Goal: Transaction & Acquisition: Book appointment/travel/reservation

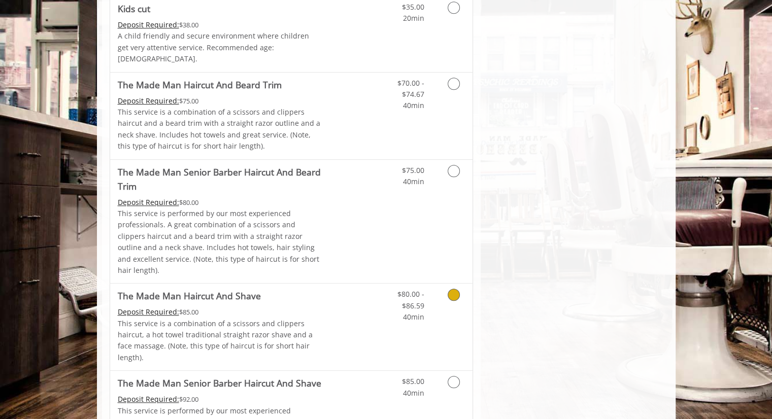
scroll to position [541, 0]
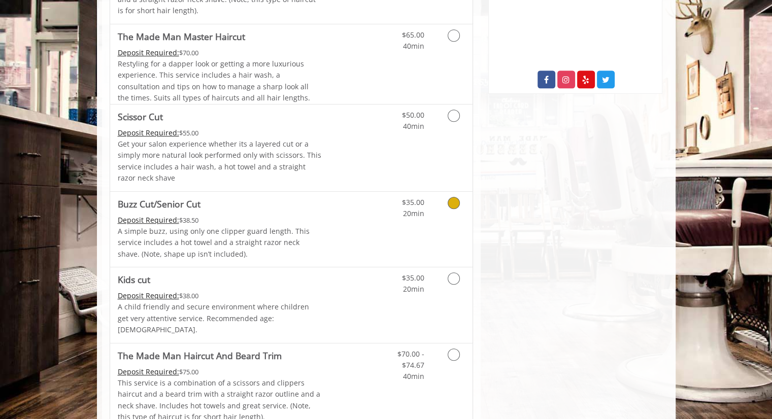
click at [454, 203] on icon "Grooming services" at bounding box center [453, 203] width 12 height 12
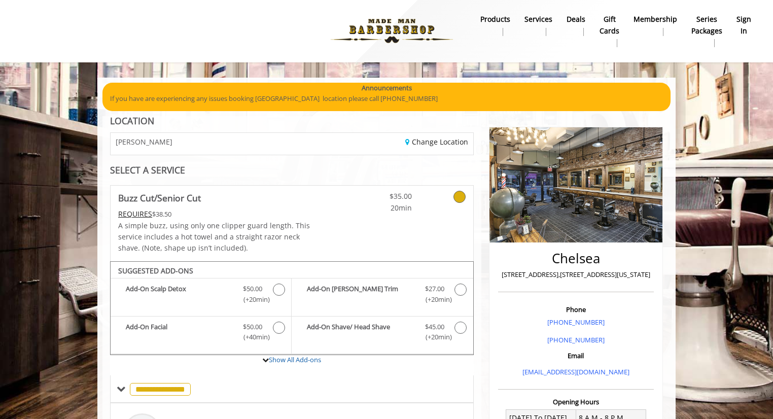
scroll to position [0, 0]
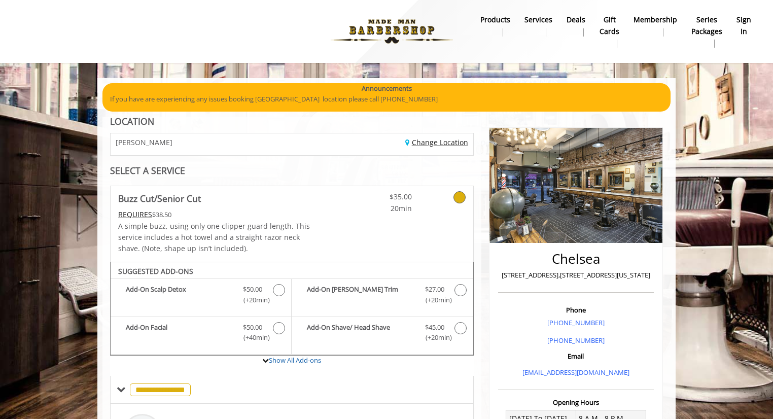
click at [425, 143] on link "Change Location" at bounding box center [436, 142] width 63 height 10
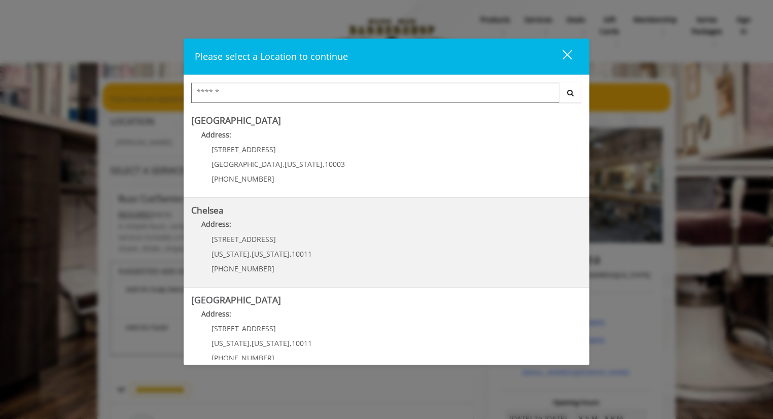
scroll to position [196, 0]
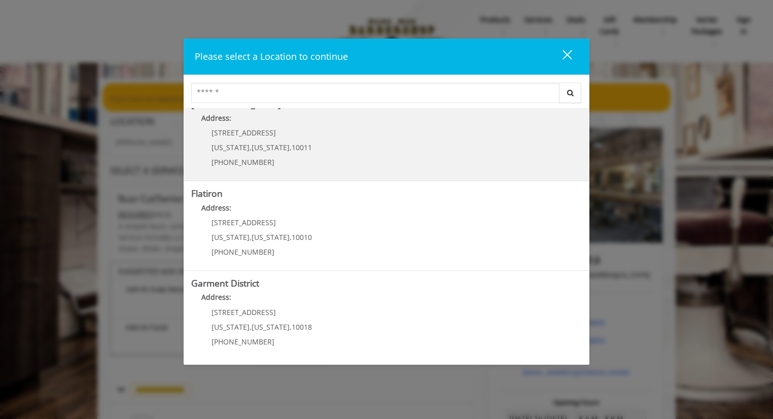
click at [310, 158] on Street "[GEOGRAPHIC_DATA] Address: [STREET_ADDRESS][US_STATE][US_STATE] (646) 850-0041" at bounding box center [386, 136] width 391 height 74
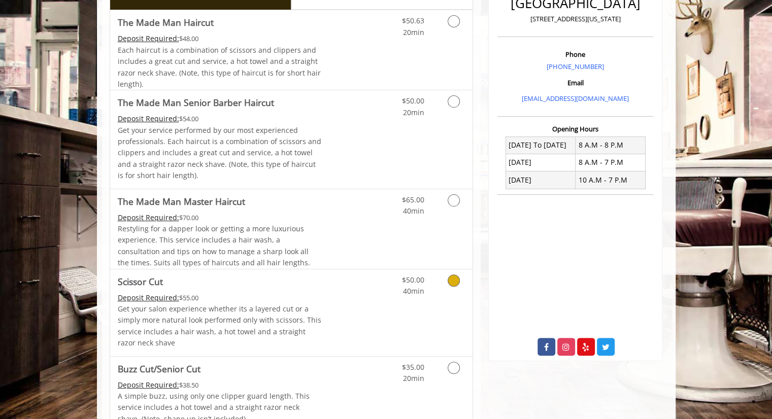
scroll to position [541, 0]
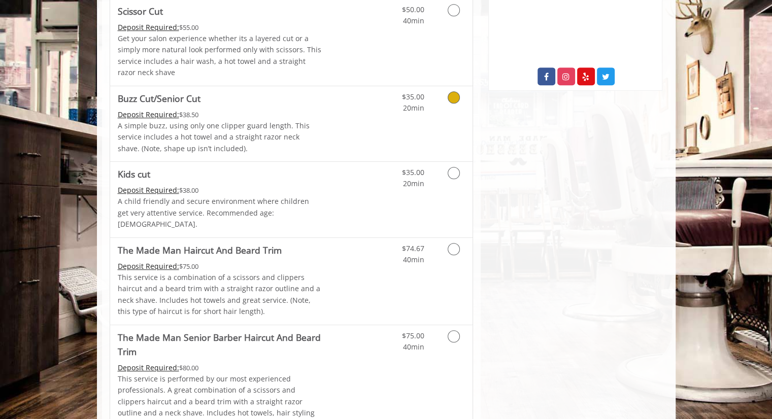
click at [455, 94] on icon "Grooming services" at bounding box center [453, 97] width 12 height 12
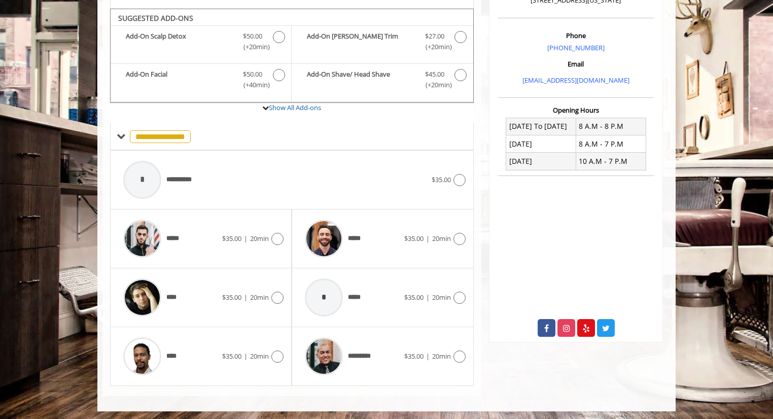
scroll to position [290, 0]
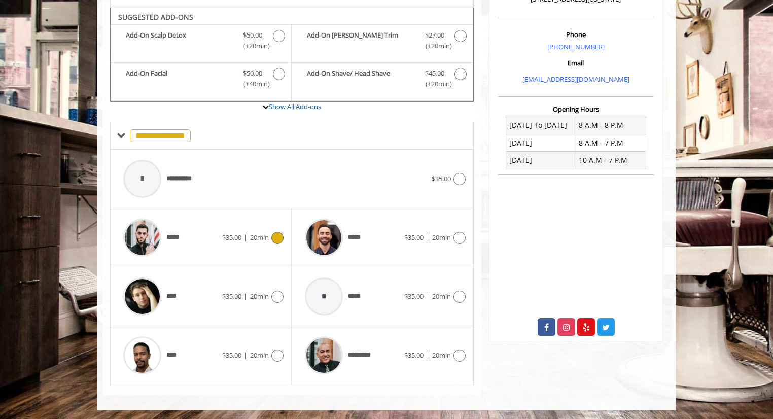
click at [277, 228] on div "***** $35.00 | 20min" at bounding box center [200, 238] width 165 height 48
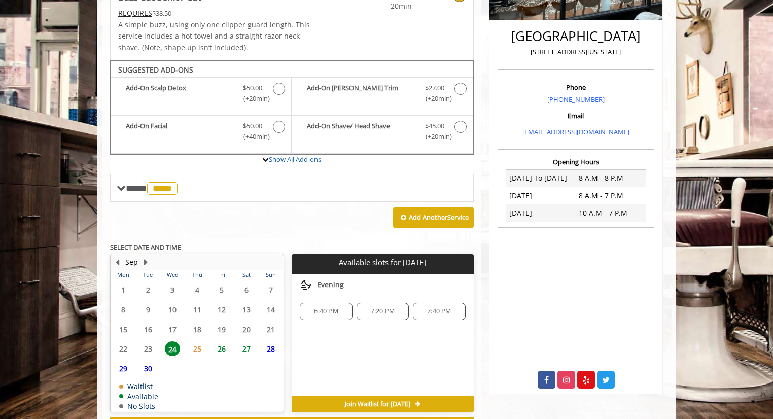
scroll to position [279, 0]
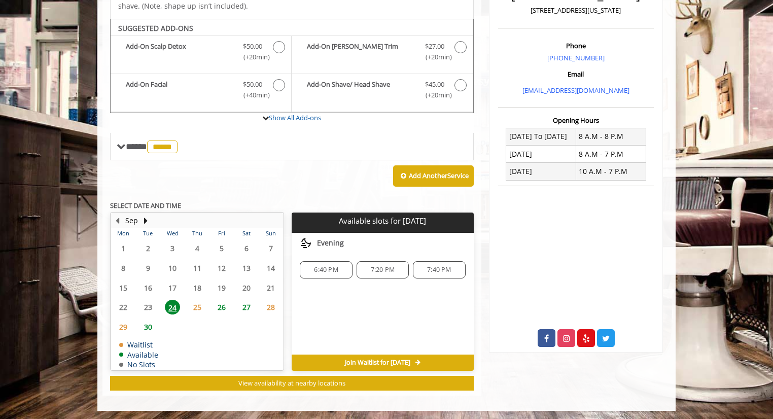
click at [329, 266] on span "6:40 PM" at bounding box center [326, 270] width 24 height 8
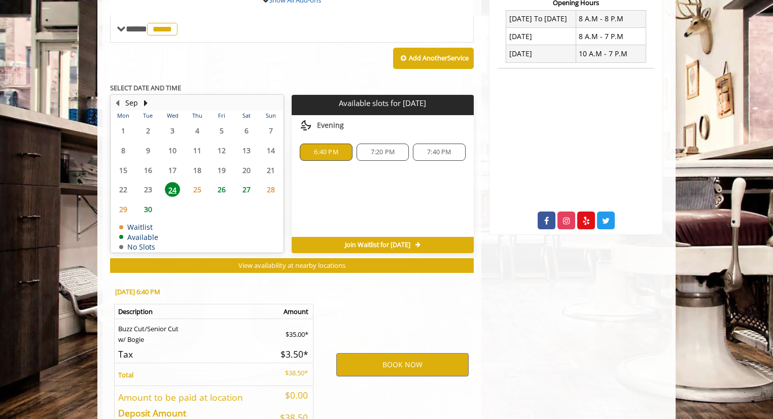
scroll to position [462, 0]
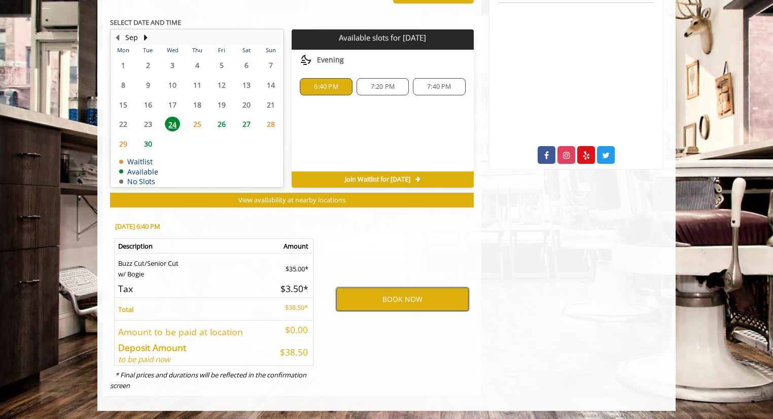
click at [392, 304] on button "BOOK NOW" at bounding box center [402, 299] width 132 height 23
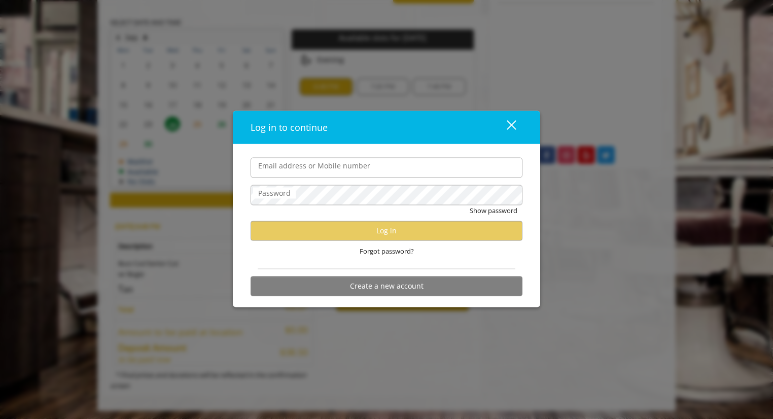
type input "**********"
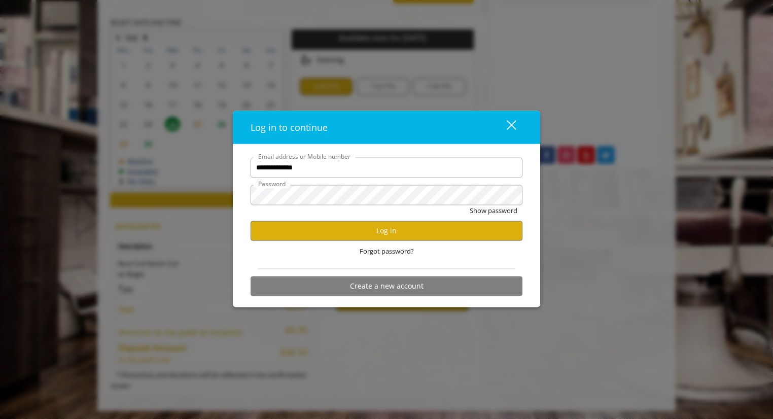
scroll to position [0, 0]
click at [352, 235] on button "Log in" at bounding box center [387, 231] width 272 height 20
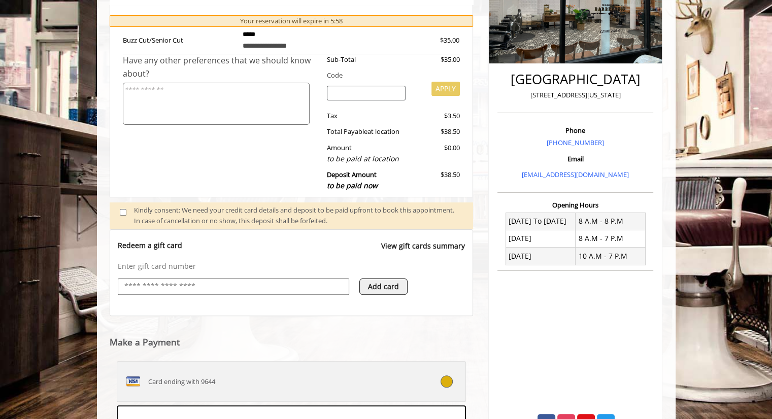
scroll to position [349, 0]
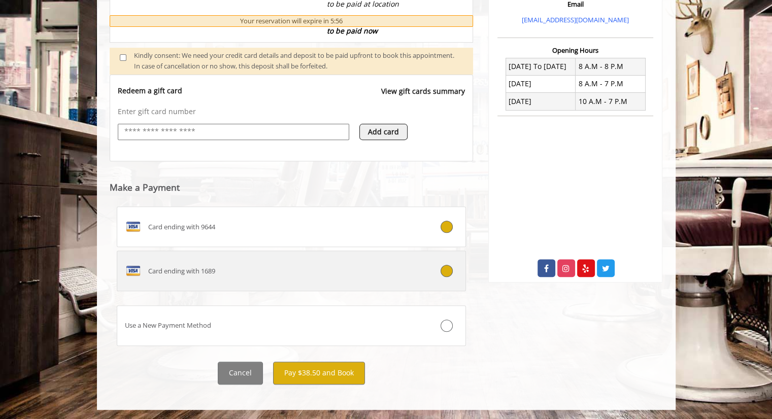
click at [452, 273] on div at bounding box center [436, 271] width 58 height 12
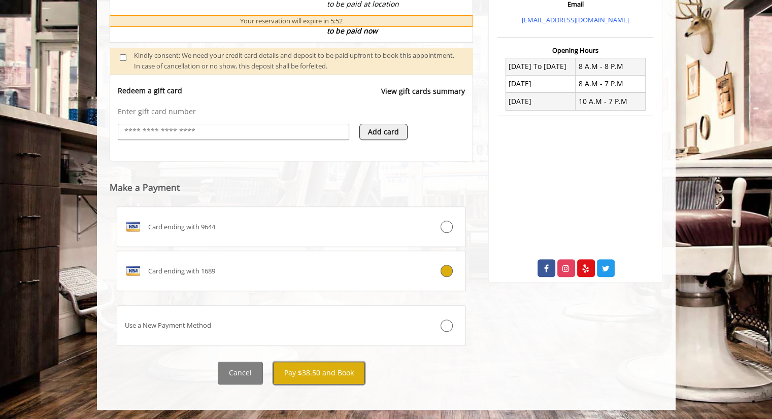
drag, startPoint x: 329, startPoint y: 372, endPoint x: 347, endPoint y: 366, distance: 18.6
click at [347, 366] on button "Pay $38.50 and Book" at bounding box center [319, 373] width 92 height 23
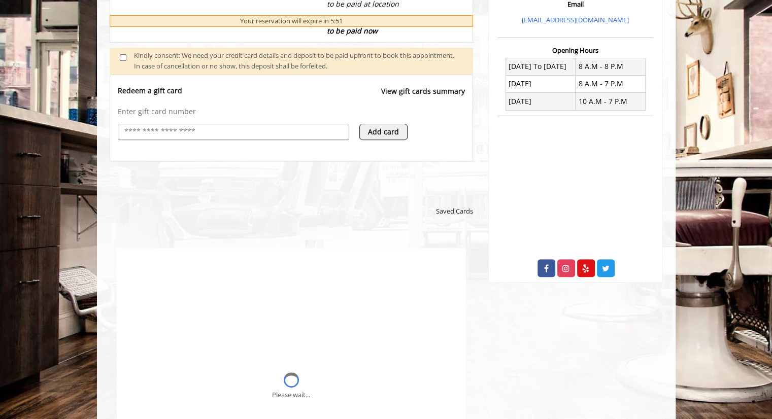
scroll to position [0, 0]
